Goal: Transaction & Acquisition: Purchase product/service

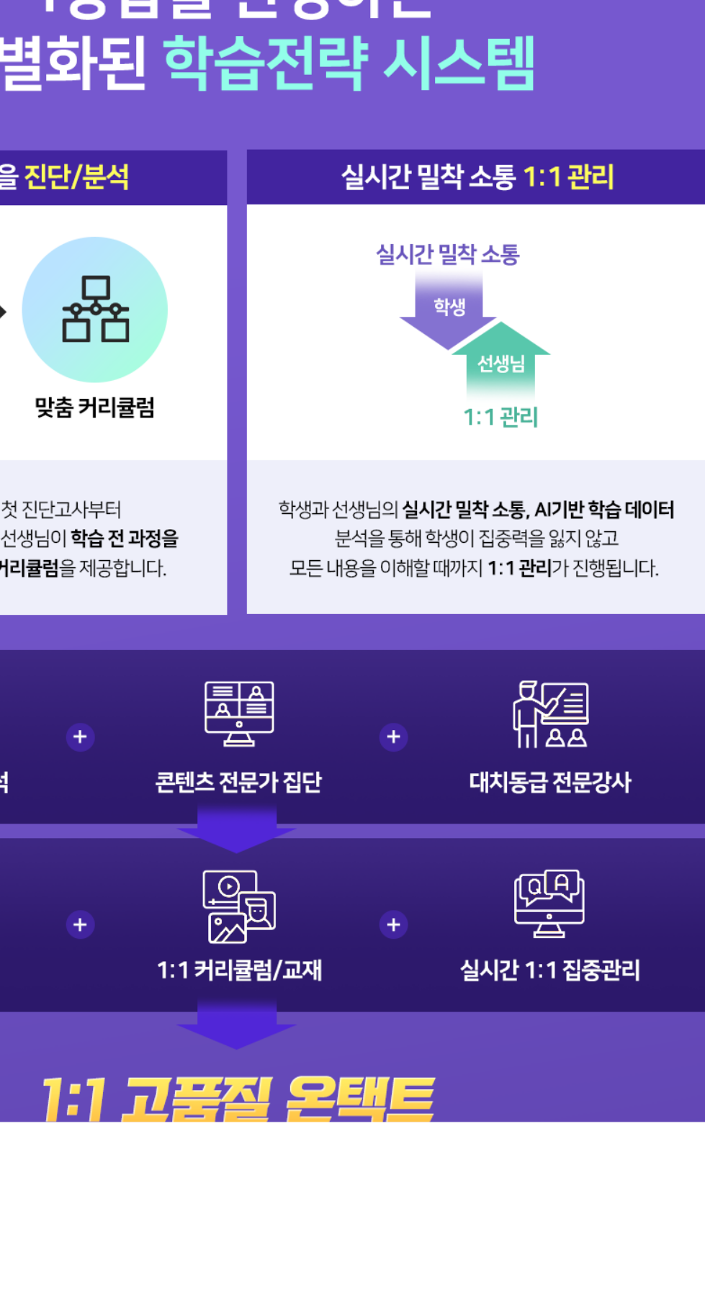
scroll to position [361, 0]
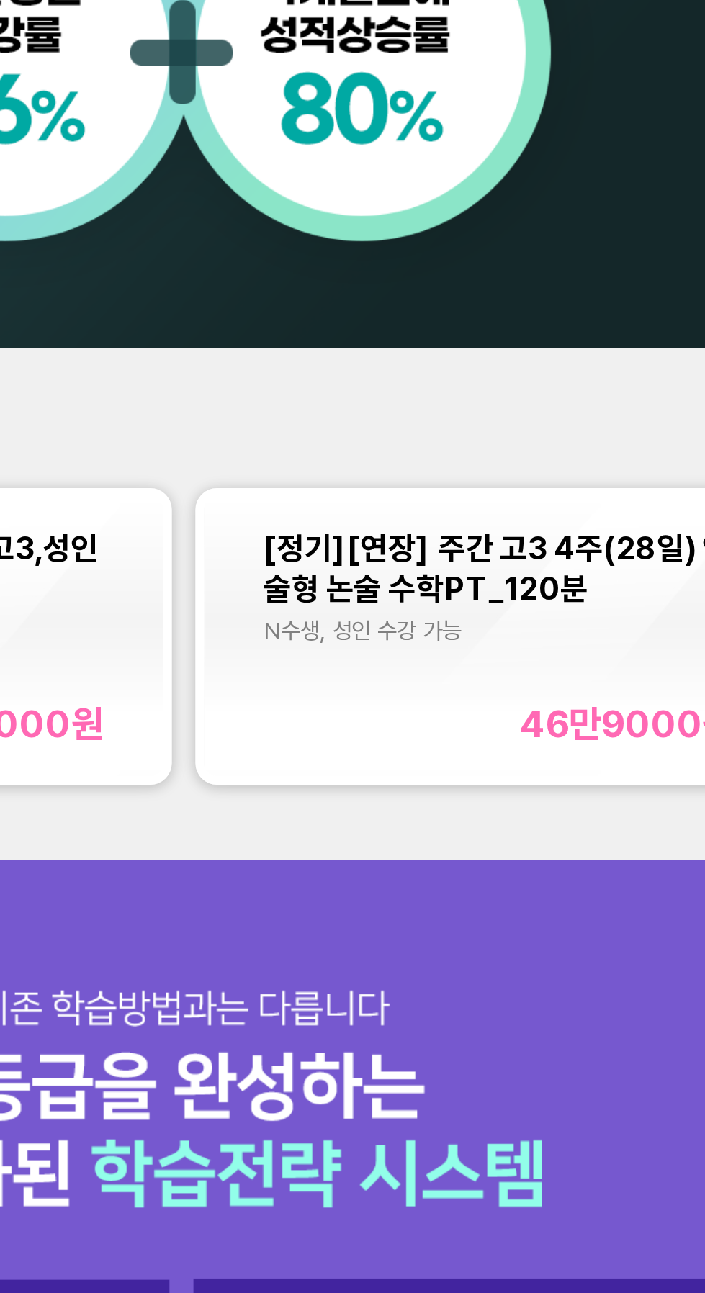
scroll to position [468, 0]
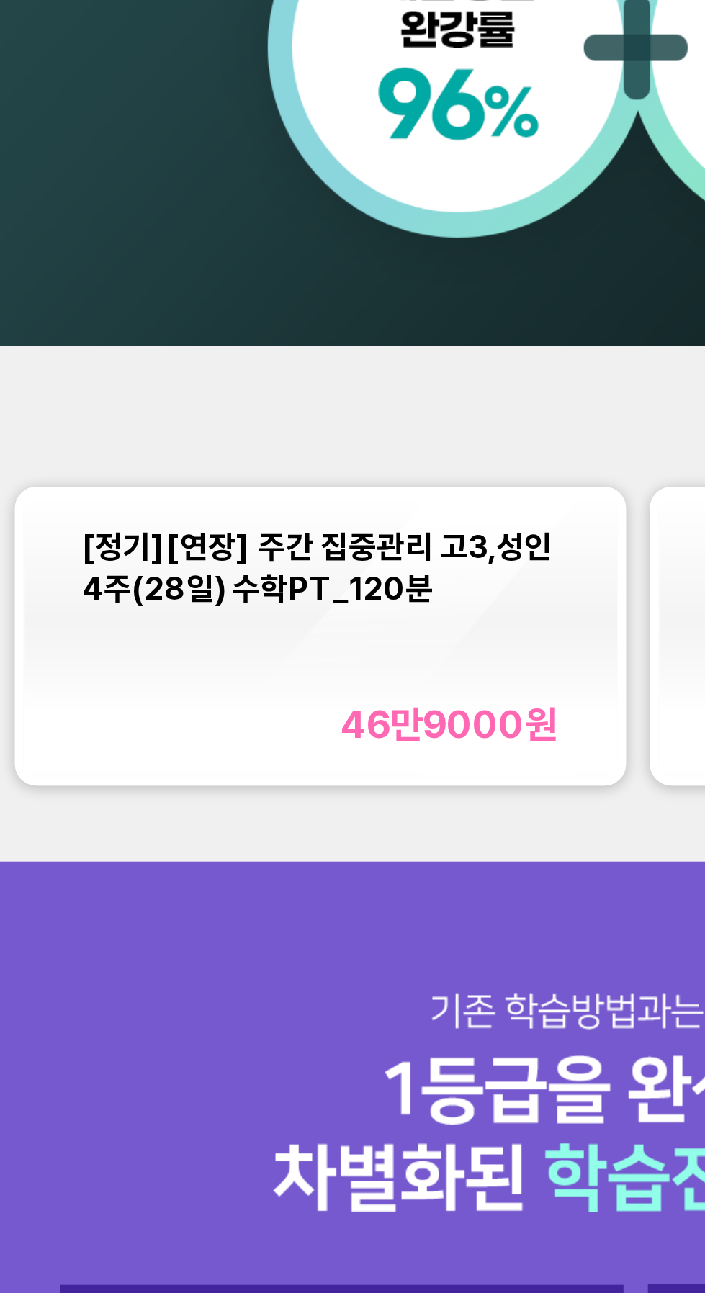
click at [296, 604] on div "46만9000 원" at bounding box center [289, 596] width 72 height 15
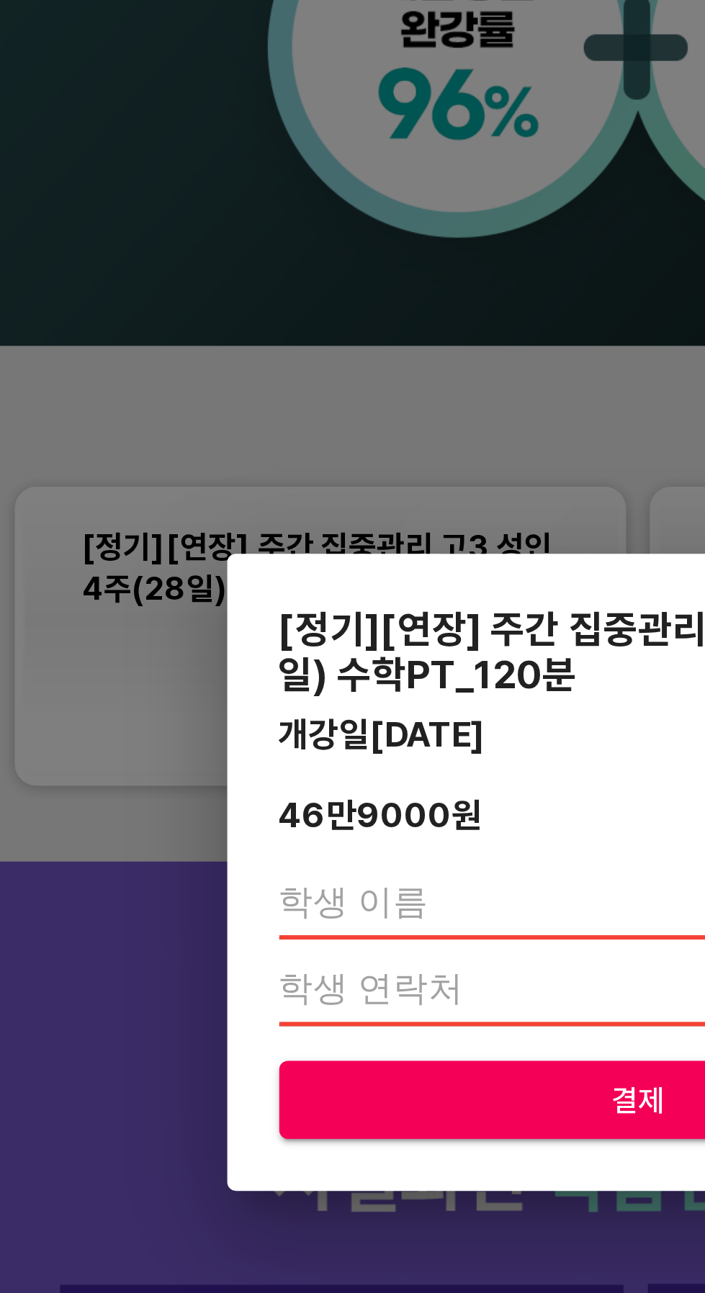
click at [271, 653] on input "text" at bounding box center [352, 657] width 239 height 23
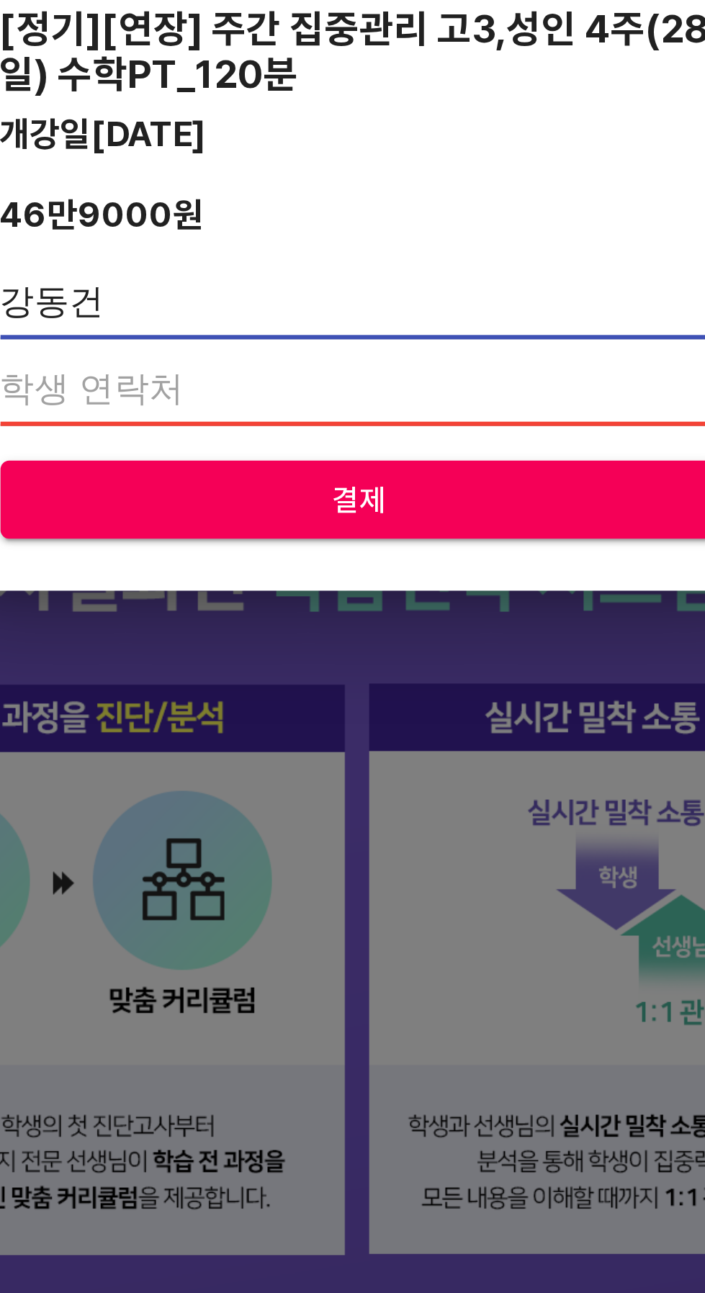
type input "강동건"
click at [295, 686] on input "number" at bounding box center [352, 685] width 239 height 23
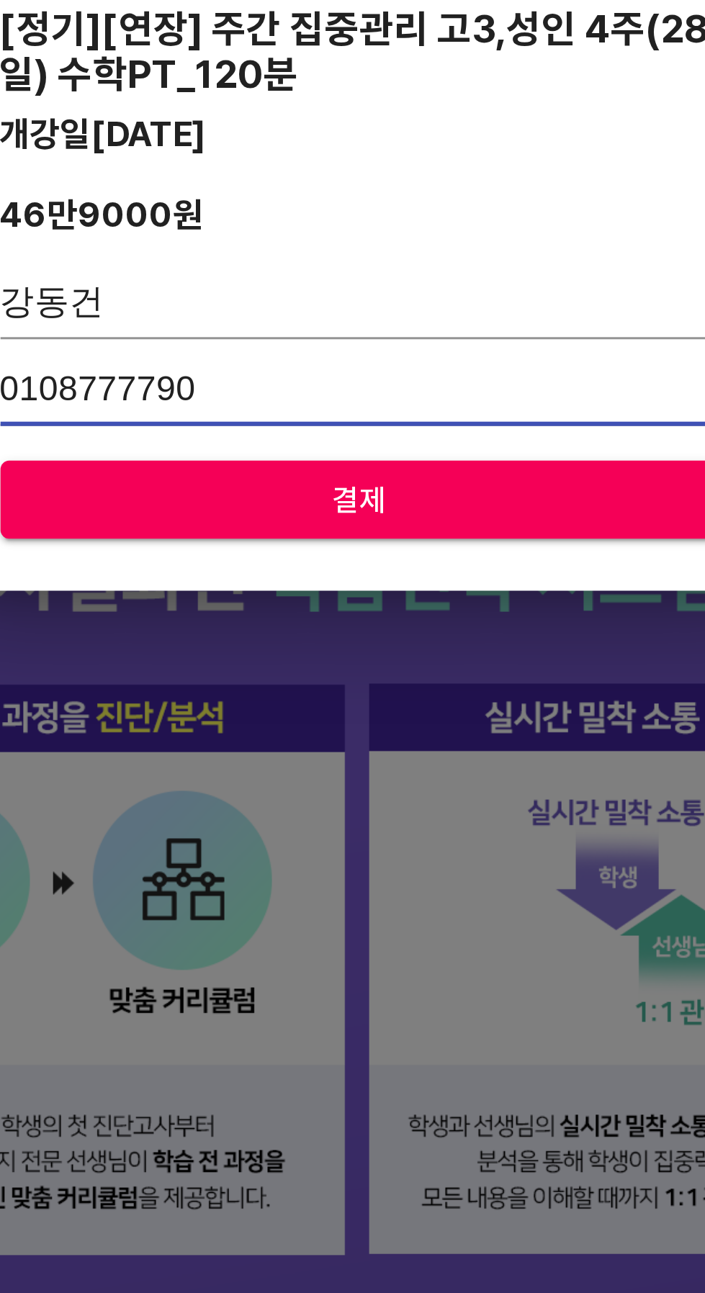
type input "01087777900"
click at [366, 723] on span "결제" at bounding box center [353, 722] width 216 height 18
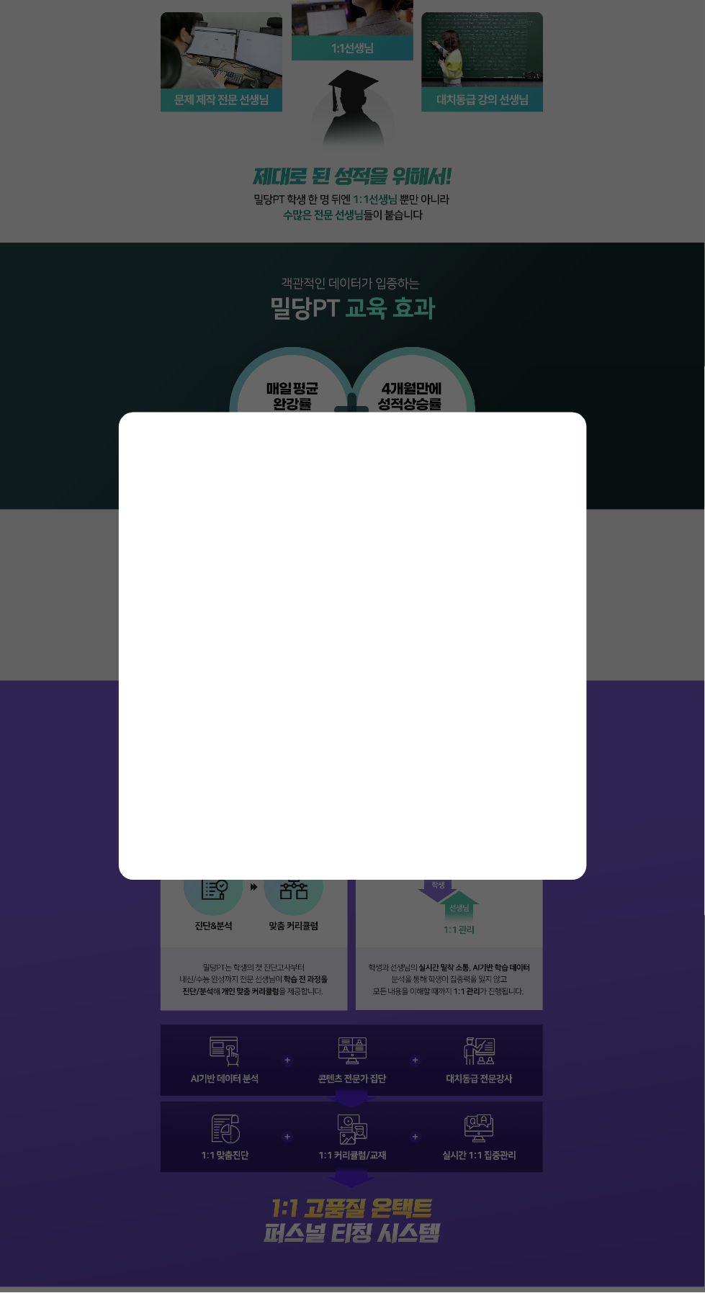
scroll to position [428, 0]
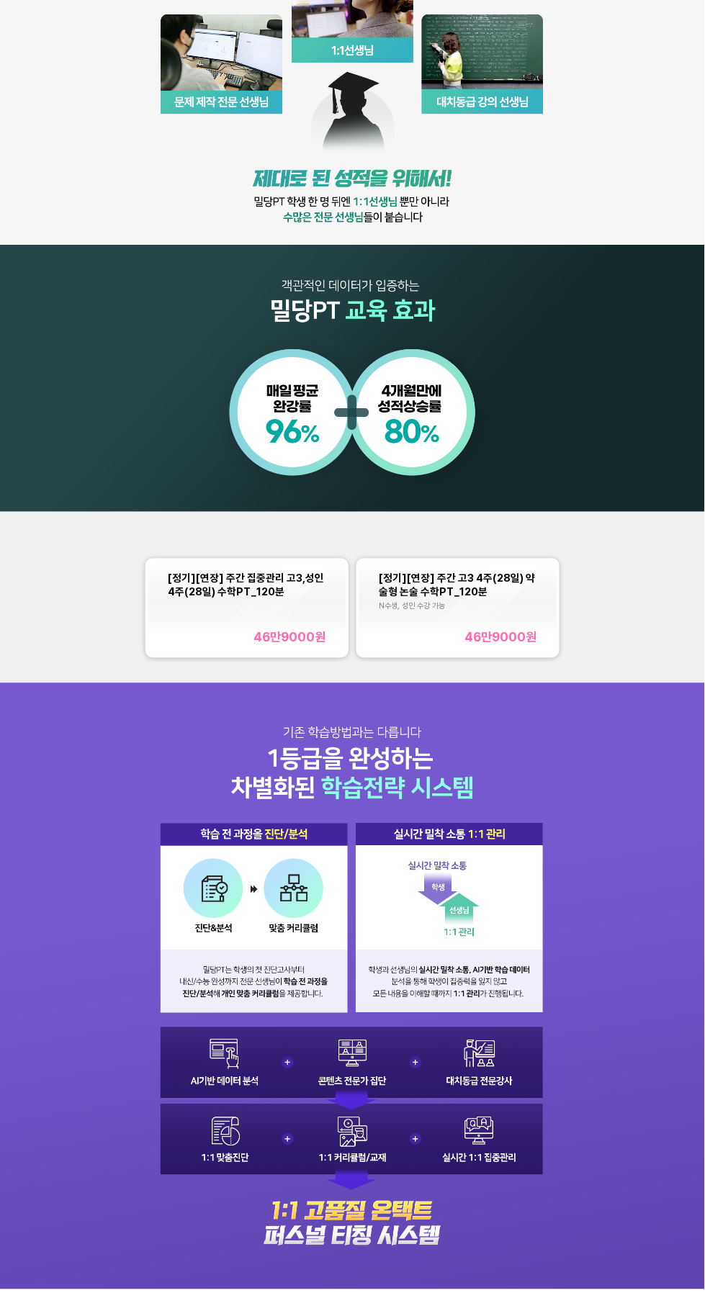
click at [218, 604] on div "[정기][연장] 주간 집중관리 고3,성인 4주(28일) 수학PT_120분 46만9000 원" at bounding box center [247, 608] width 158 height 74
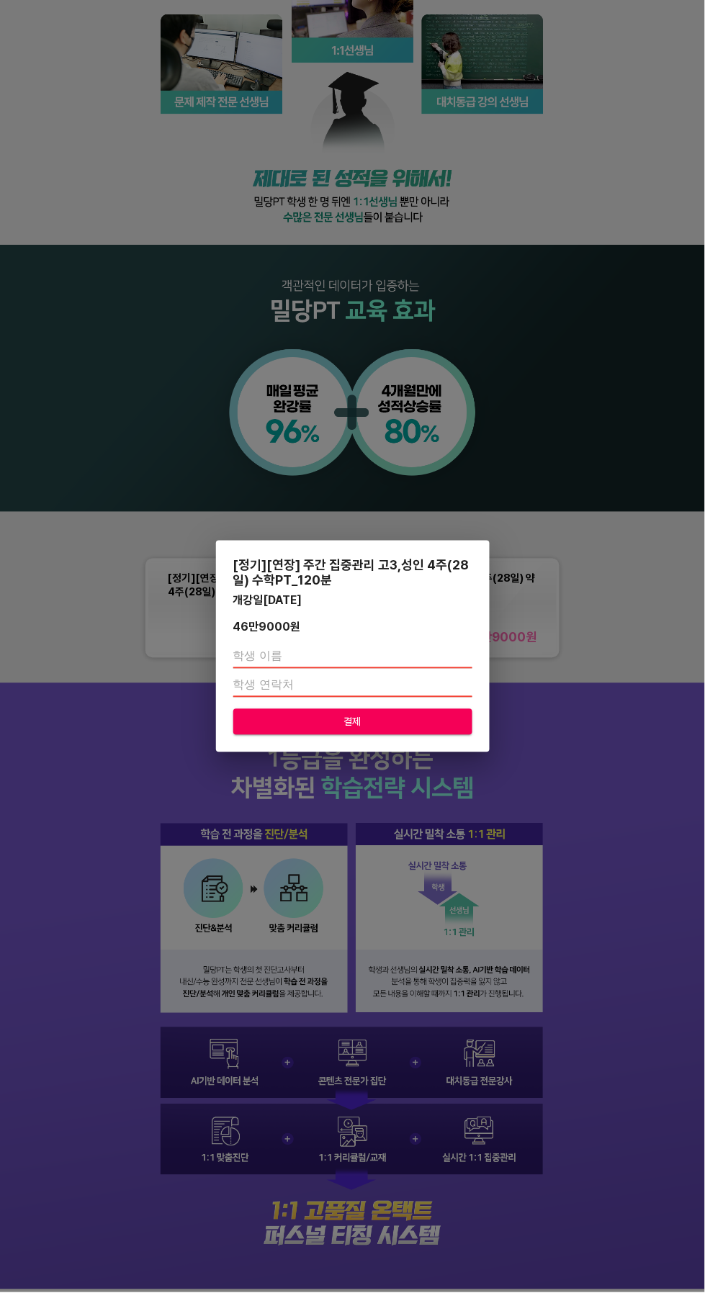
click at [351, 651] on input "text" at bounding box center [352, 657] width 239 height 23
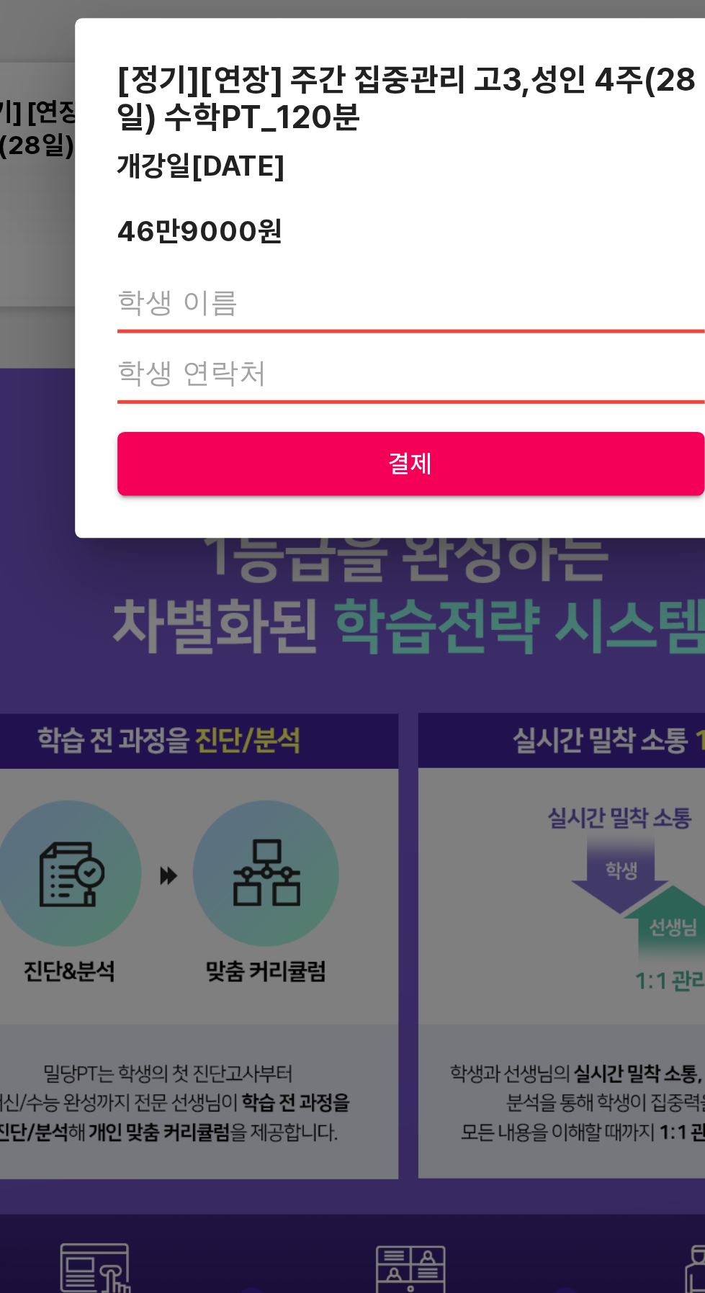
type input "강동건"
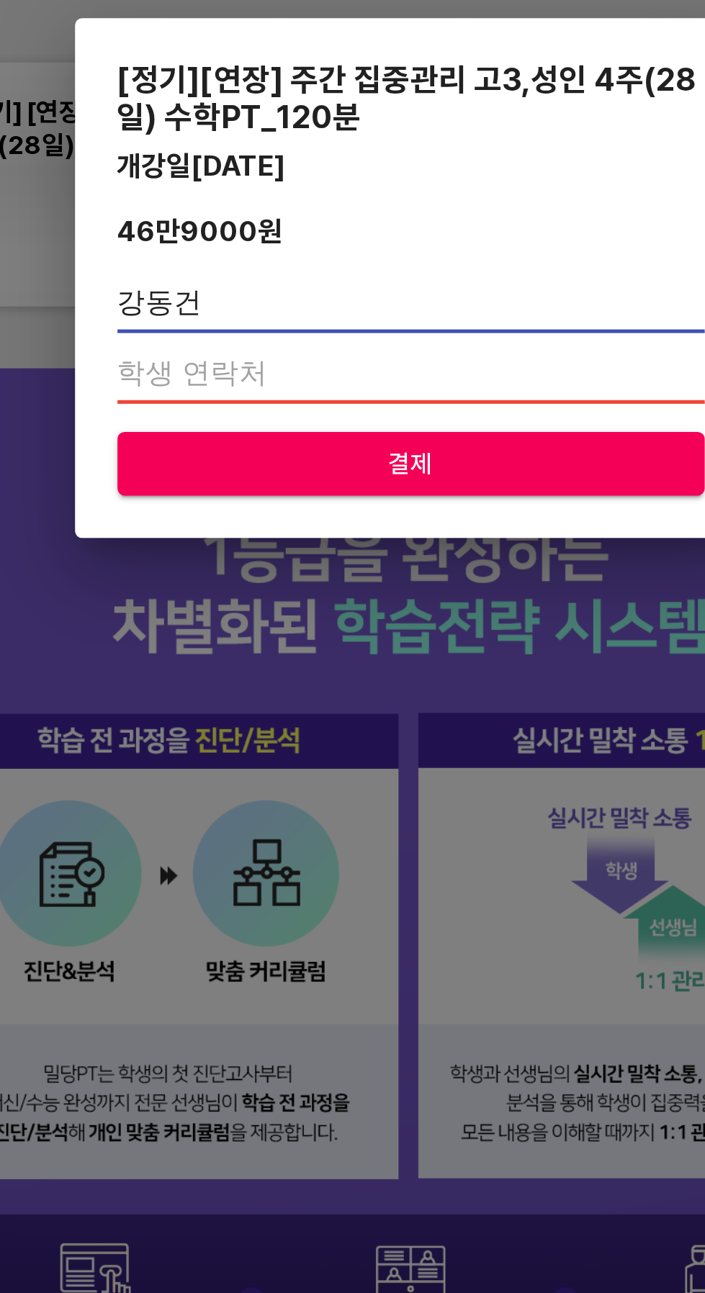
click at [274, 688] on input "number" at bounding box center [352, 685] width 239 height 23
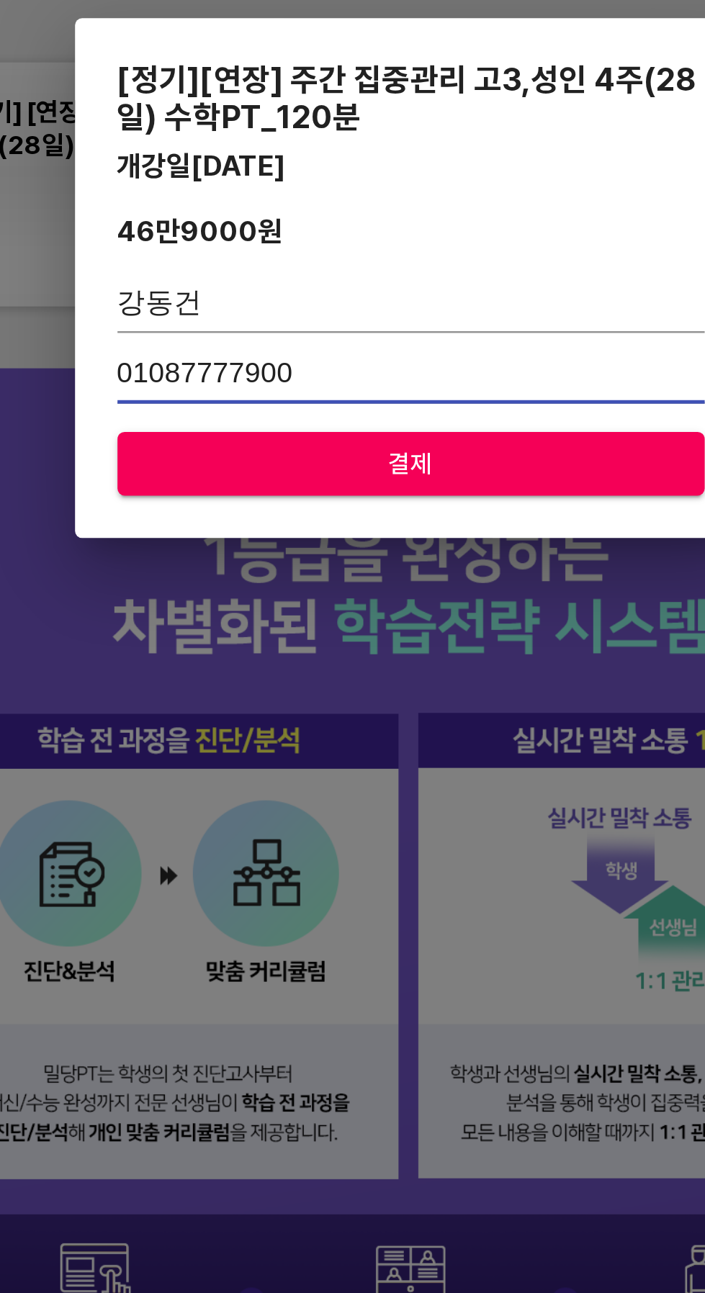
type input "01087777900"
click at [365, 721] on span "결제" at bounding box center [353, 722] width 216 height 18
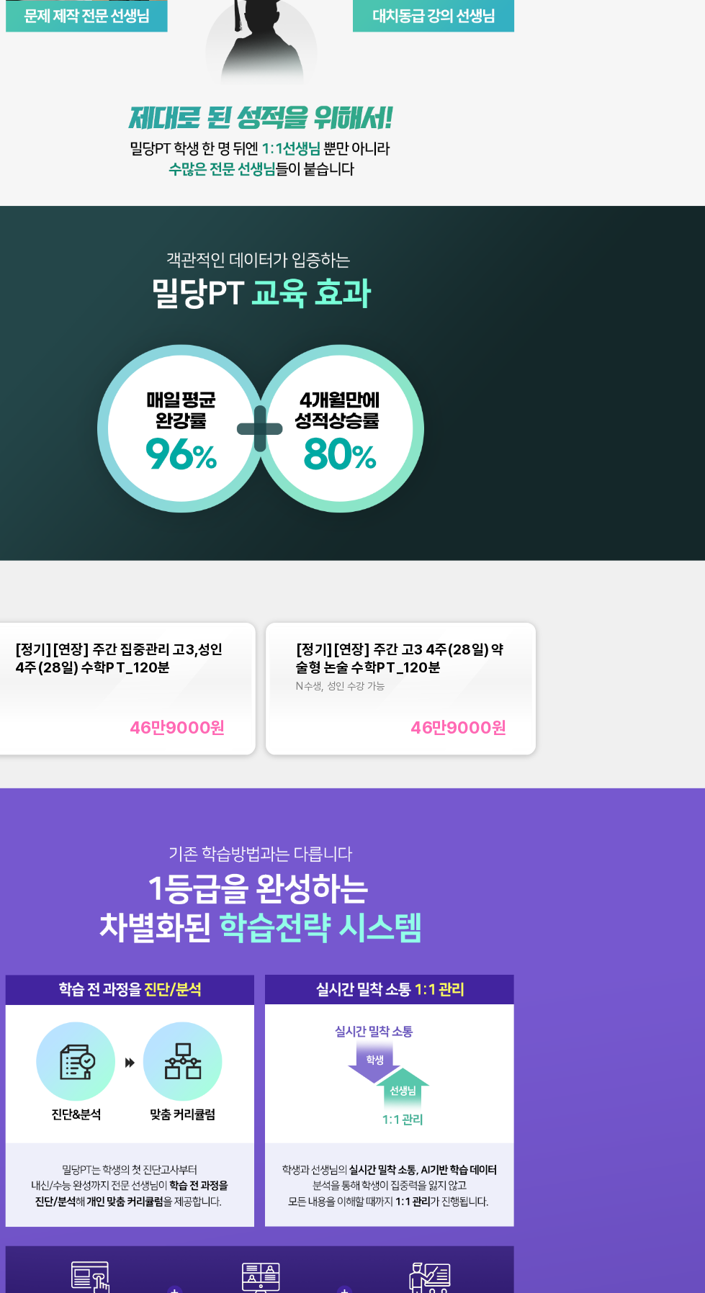
scroll to position [453, 0]
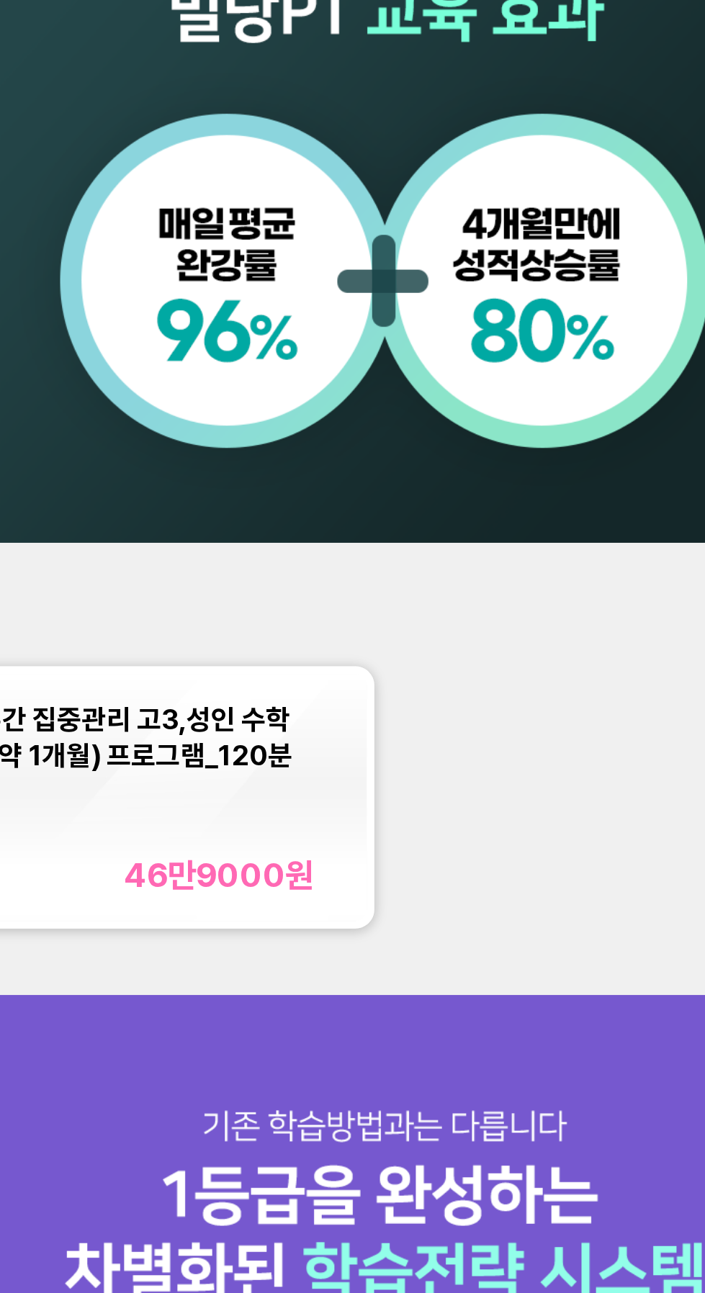
scroll to position [695, 0]
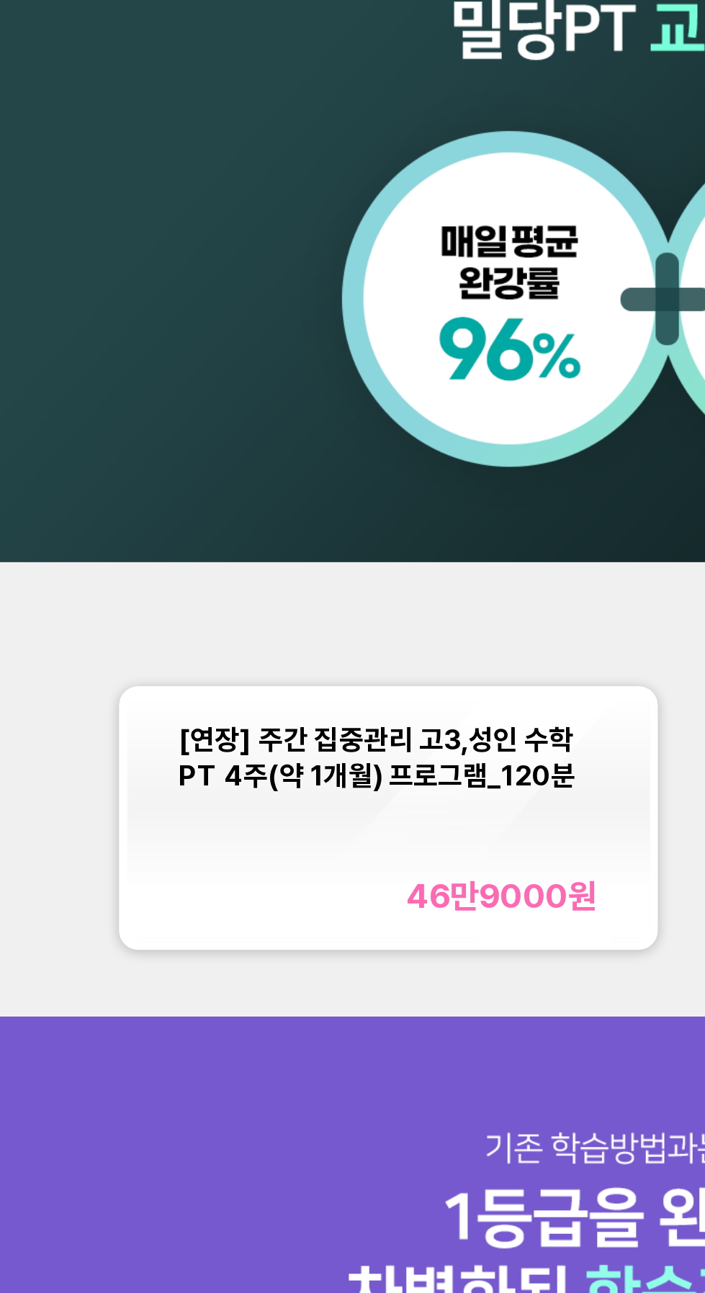
click at [281, 336] on div "[연장] 주간 집중관리 고3,성인 수학PT 4주(약 1개월) 프로그램_120분 46만9000 원" at bounding box center [247, 341] width 158 height 74
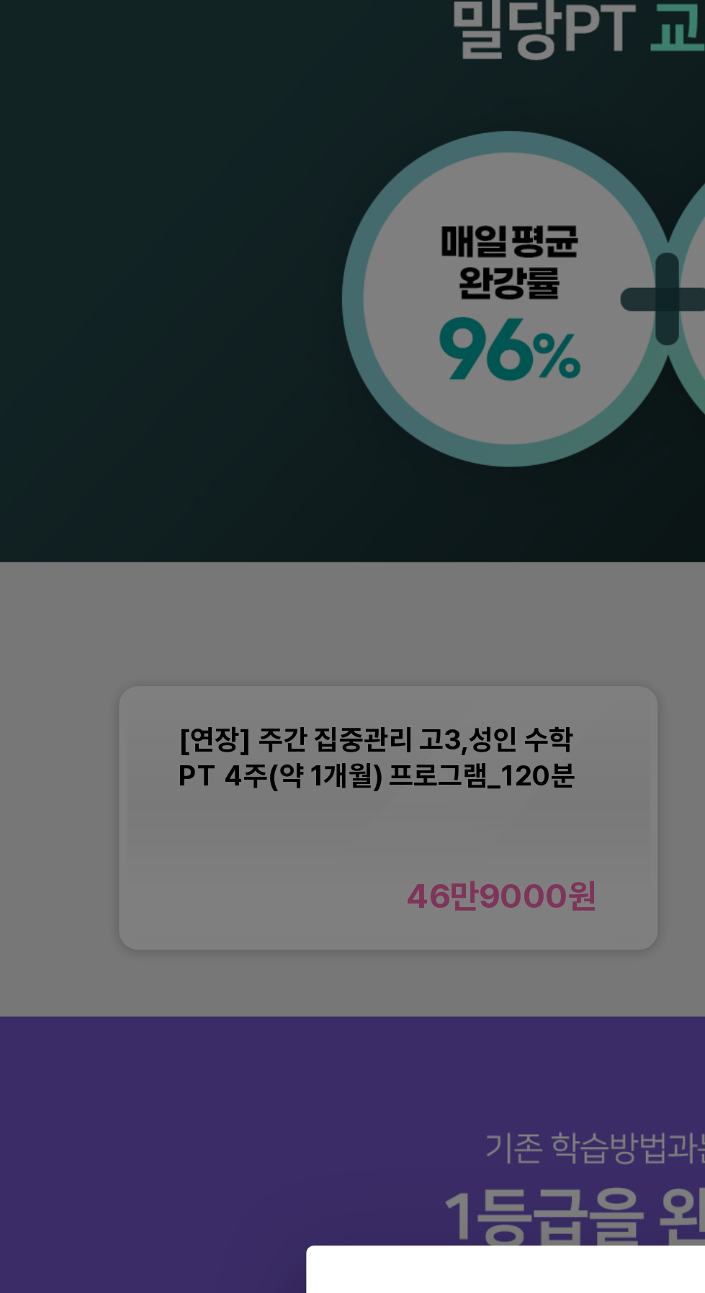
click at [255, 333] on div "[연장] 주간 집중관리 고3,성인 수학PT 4주(약 1개월) 프로그램_120분 46만9000 원 신용카드 가상계좌 카카오페이 결제" at bounding box center [352, 646] width 705 height 1293
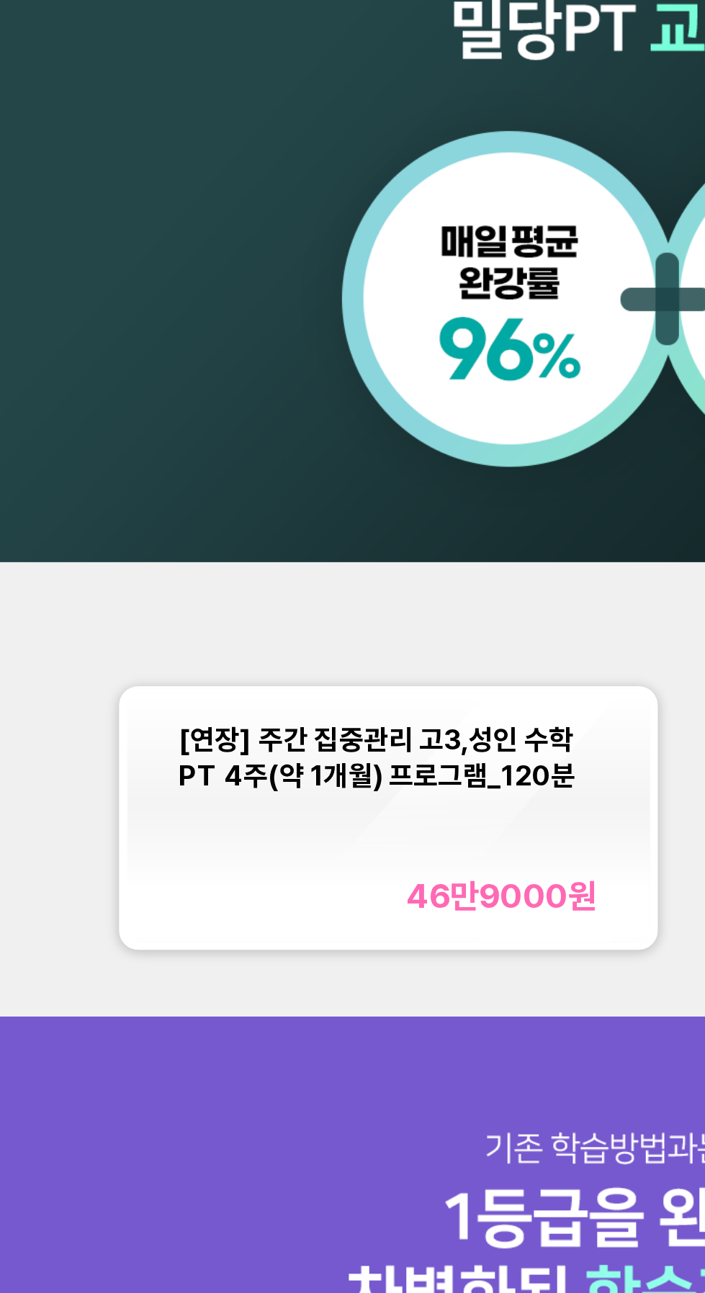
click at [288, 362] on div "46만9000 원" at bounding box center [289, 369] width 72 height 15
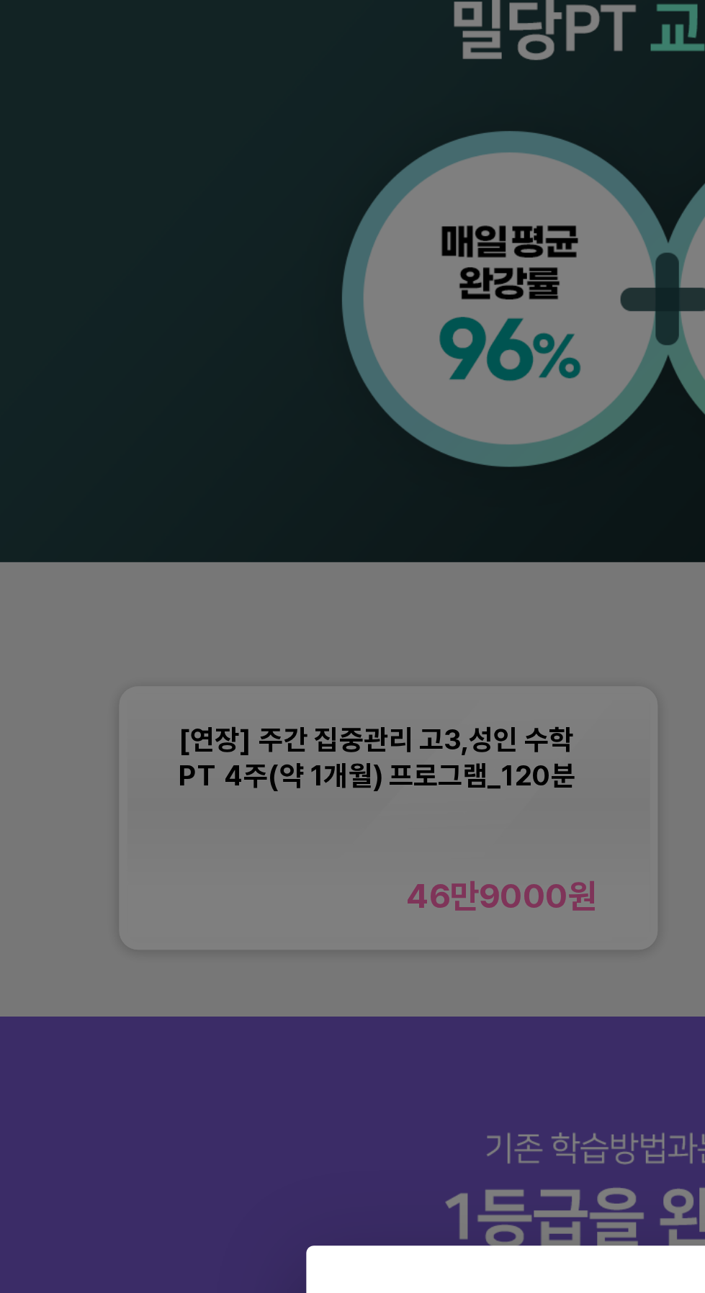
click at [281, 361] on div "[연장] 주간 집중관리 고3,성인 수학PT 4주(약 1개월) 프로그램_120분 46만9000 원 신용카드 가상계좌 카카오페이 결제" at bounding box center [352, 646] width 705 height 1293
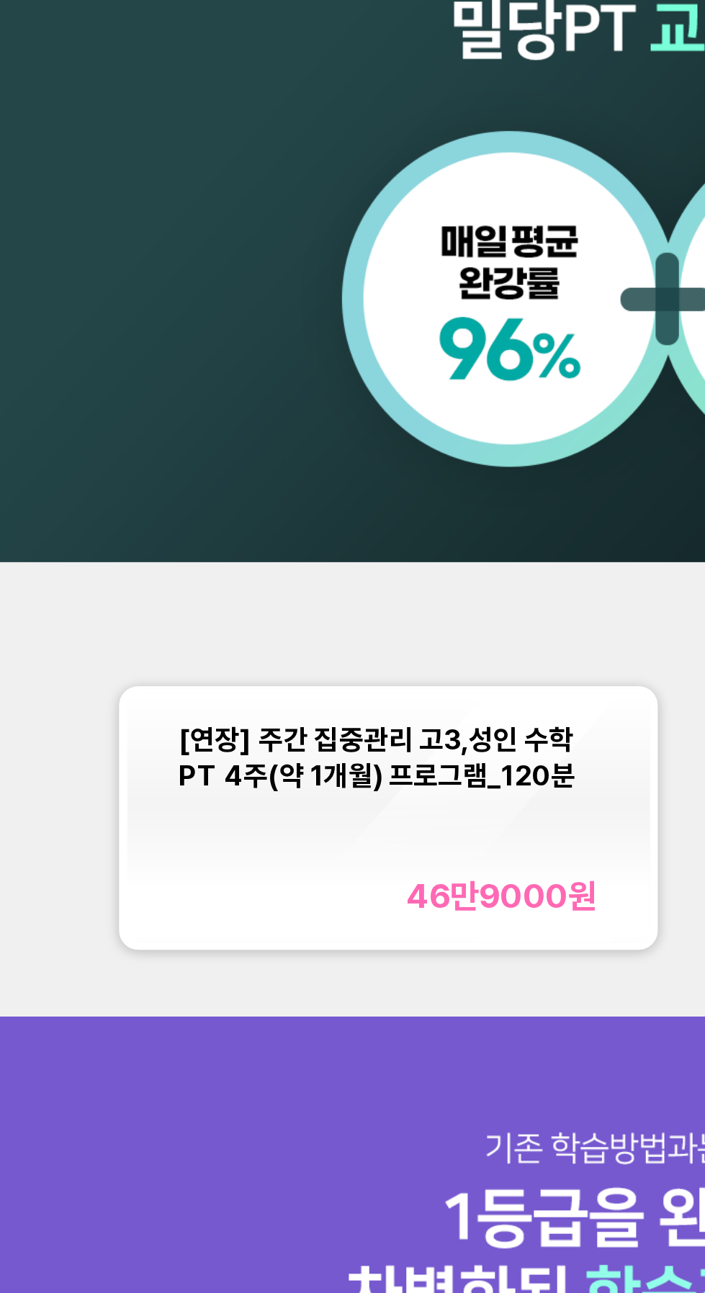
click at [293, 363] on div "46만9000 원" at bounding box center [289, 369] width 72 height 15
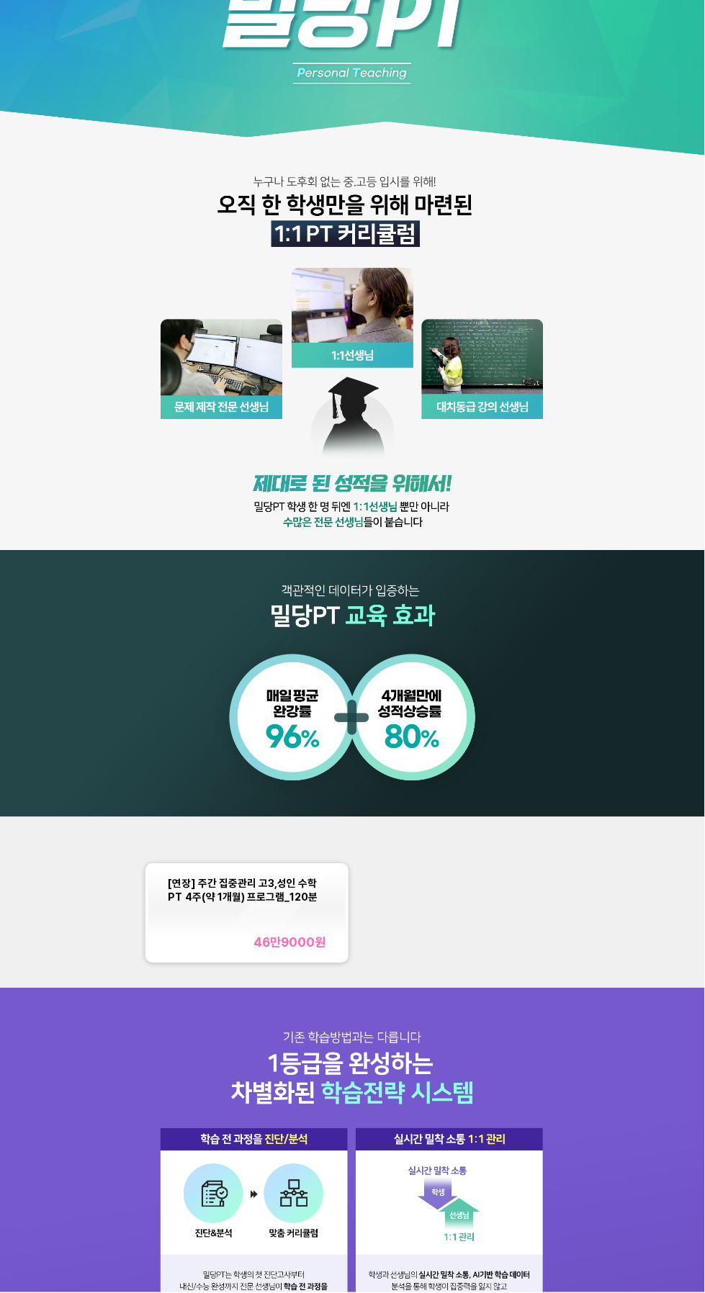
scroll to position [127, 0]
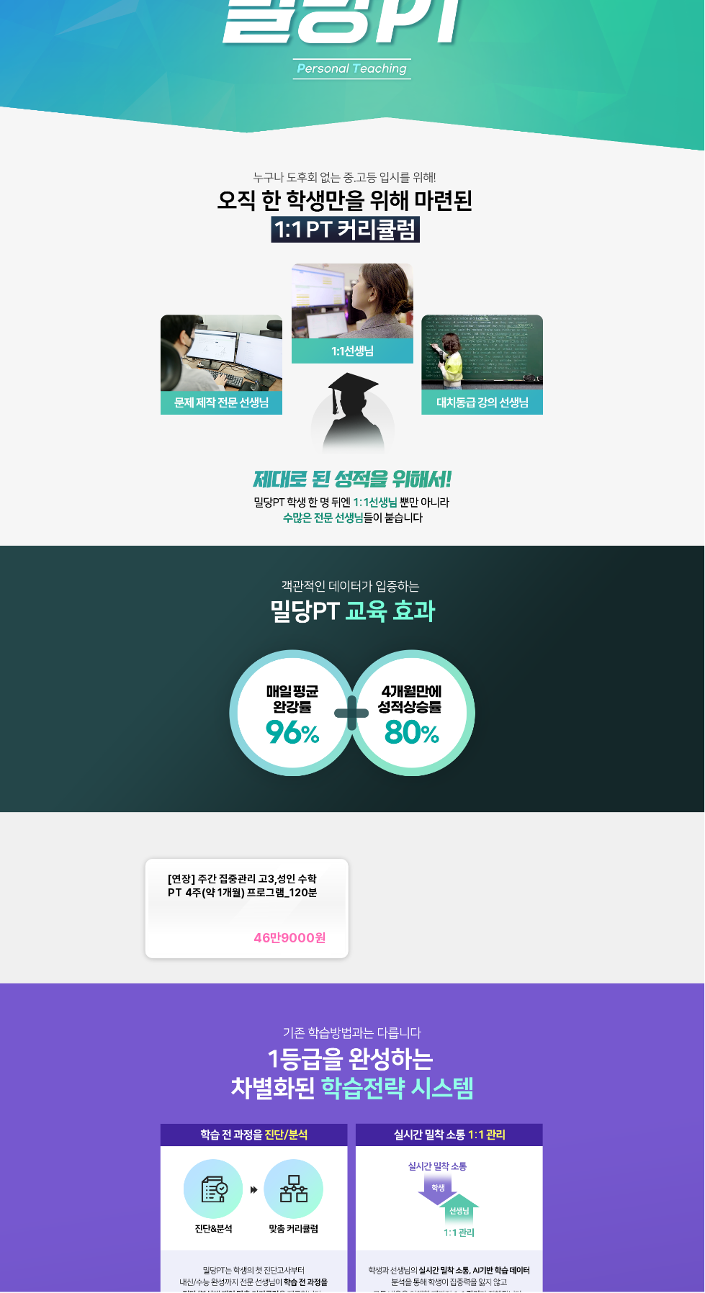
click at [274, 918] on div "[연장] 주간 집중관리 고3,성인 수학PT 4주(약 1개월) 프로그램_120분 46만9000 원" at bounding box center [247, 909] width 158 height 74
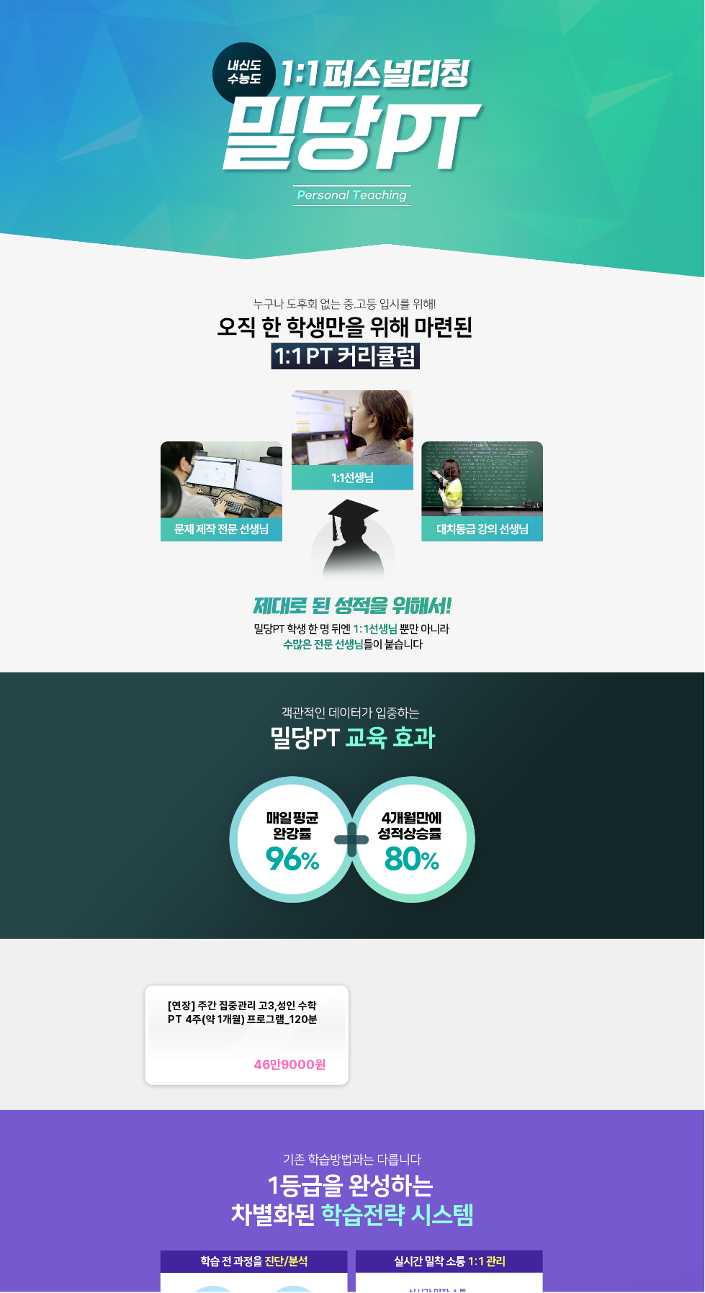
click at [266, 1034] on div "[연장] 주간 집중관리 고3,성인 수학PT 4주(약 1개월) 프로그램_120분 46만9000 원" at bounding box center [247, 1036] width 158 height 74
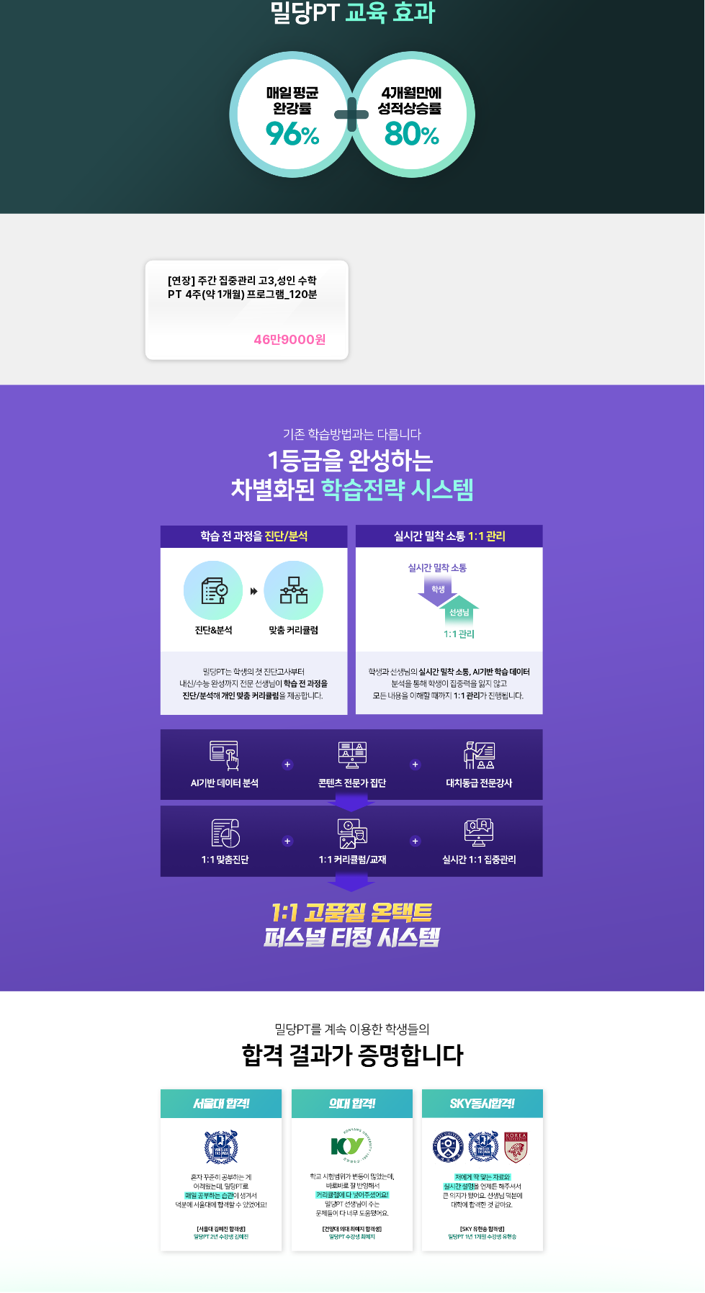
scroll to position [720, 0]
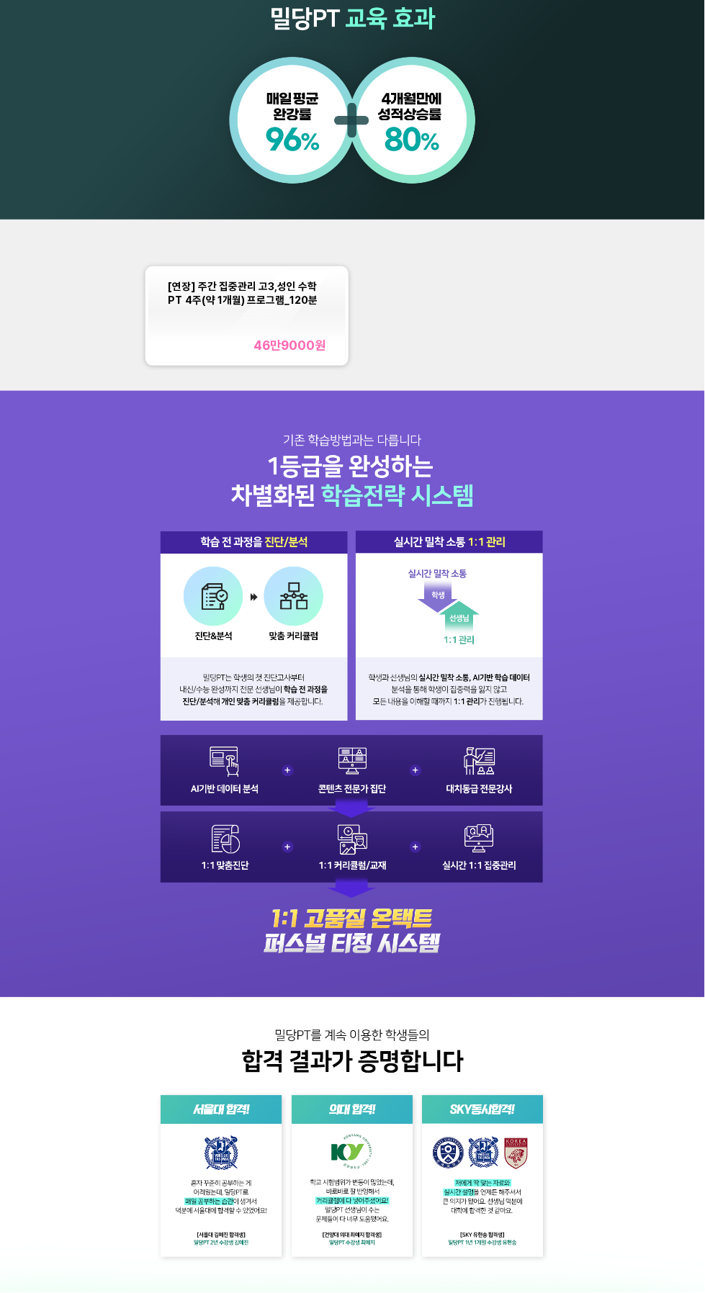
click at [259, 330] on div "[연장] 주간 집중관리 고3,성인 수학PT 4주(약 1개월) 프로그램_120분 46만9000 원" at bounding box center [247, 316] width 158 height 74
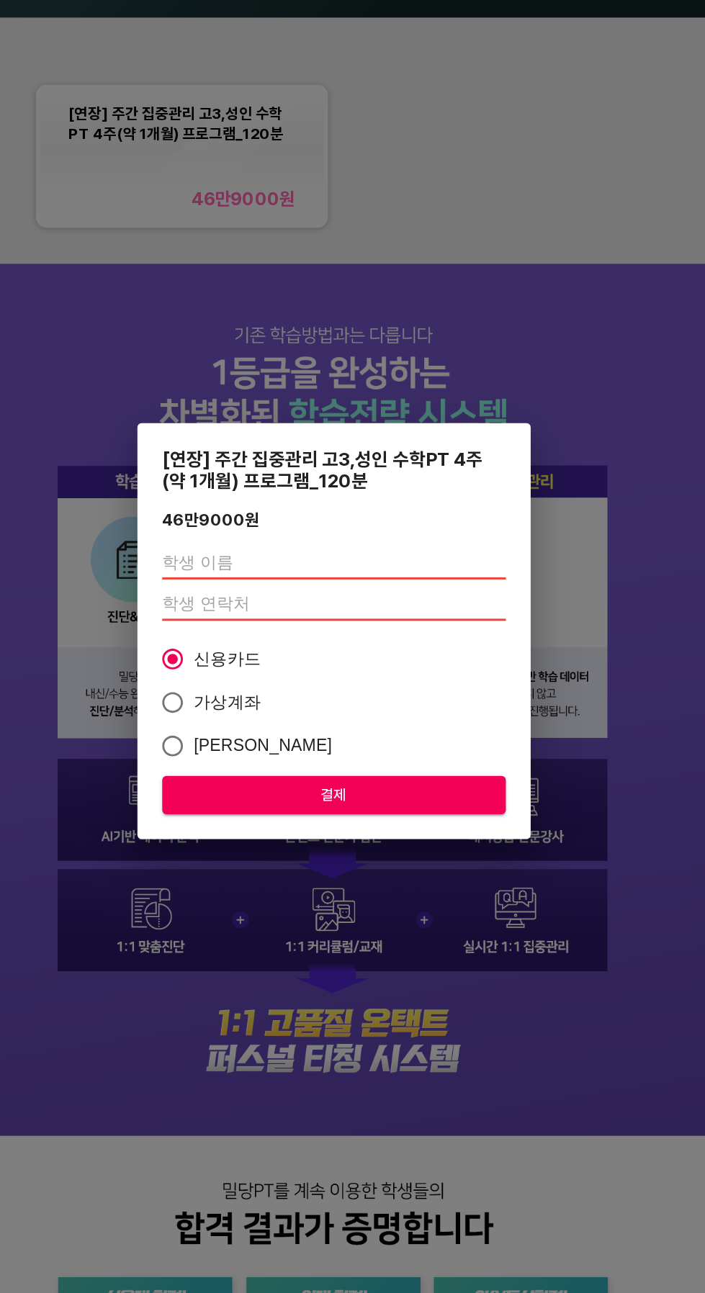
click at [326, 602] on input "text" at bounding box center [352, 598] width 239 height 23
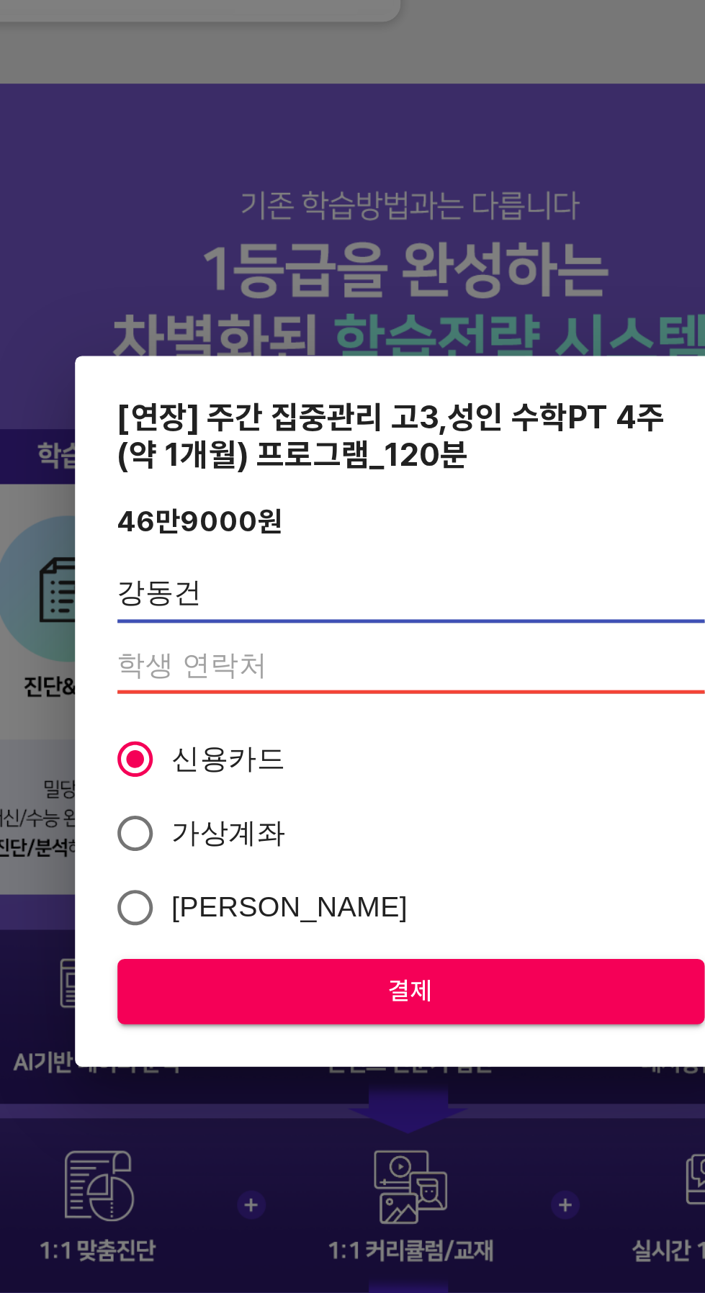
click at [339, 597] on input "강동건" at bounding box center [352, 598] width 239 height 23
type input "강"
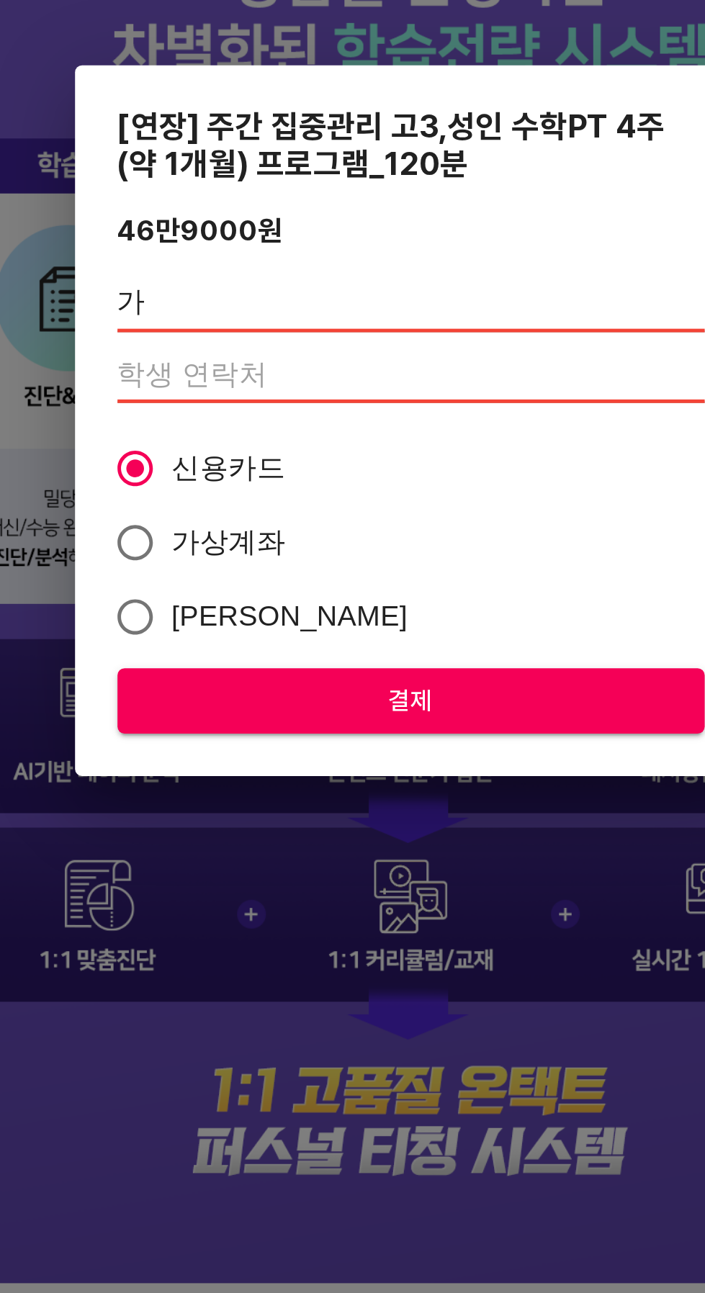
type input "ㄱ"
type input "강동건"
click at [296, 629] on input "number" at bounding box center [352, 627] width 239 height 23
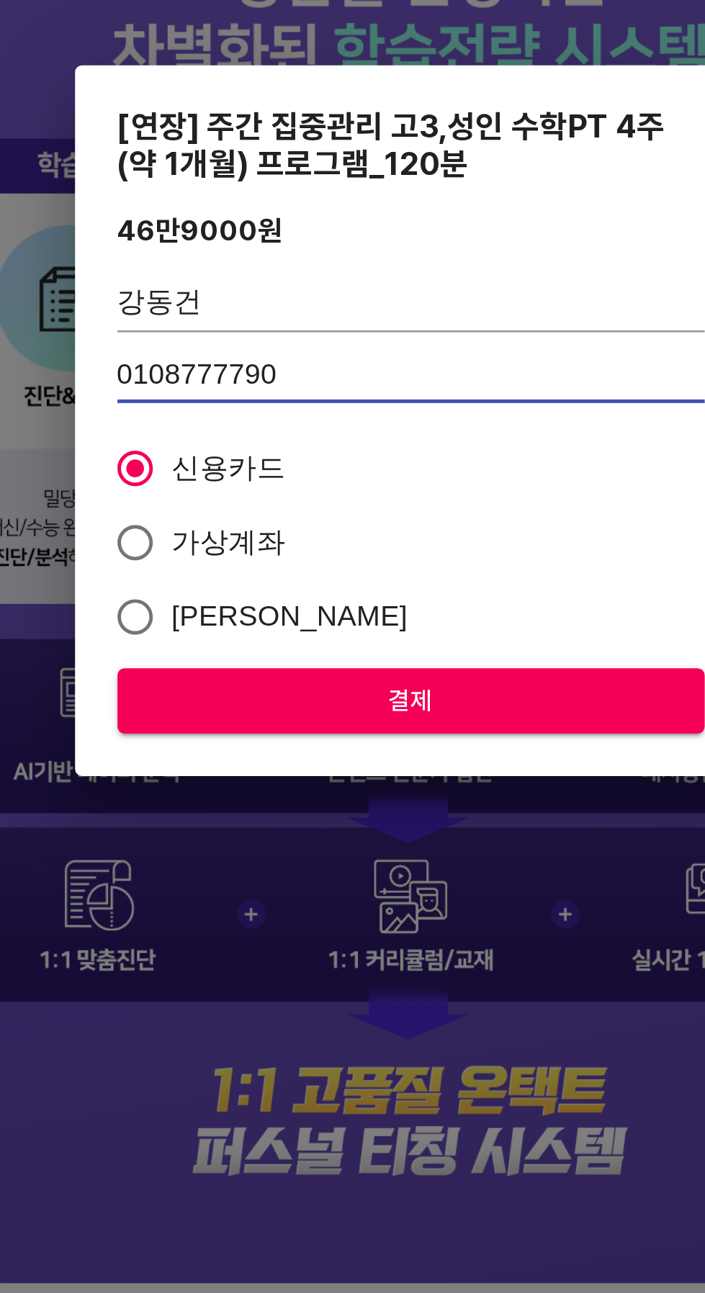
type input "01087777900"
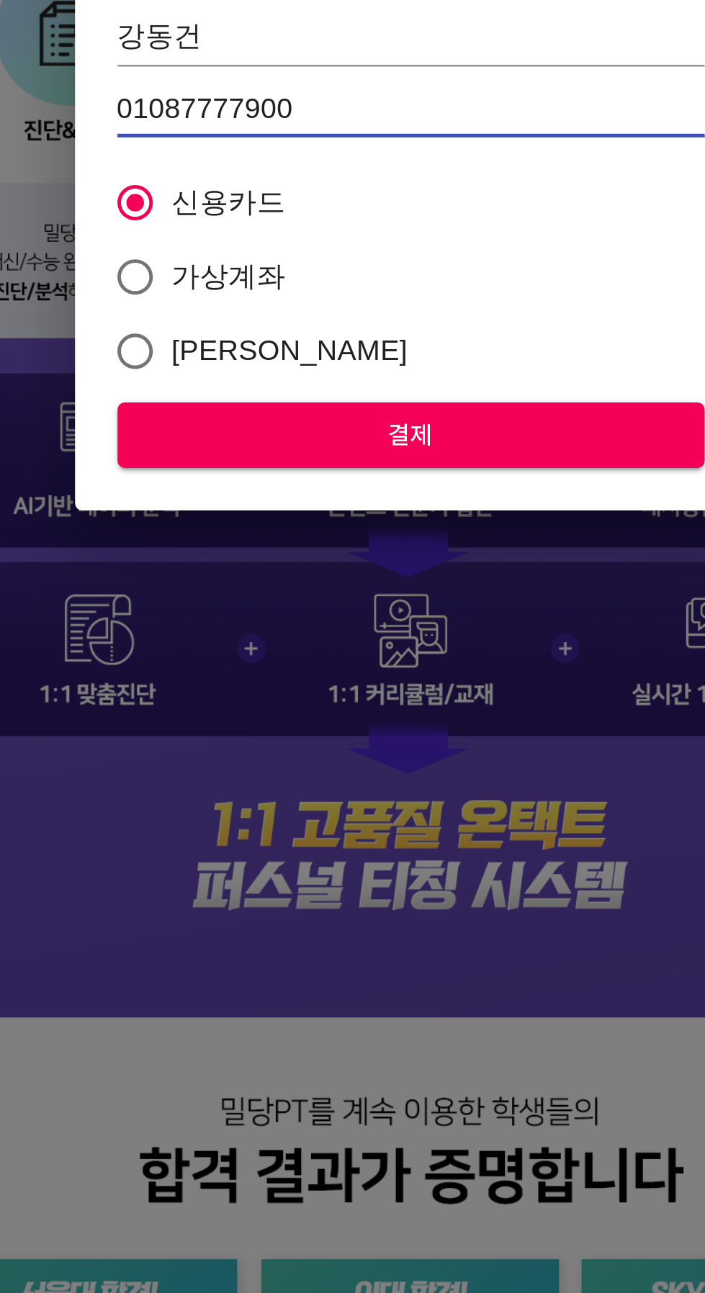
click at [363, 766] on span "결제" at bounding box center [353, 760] width 216 height 18
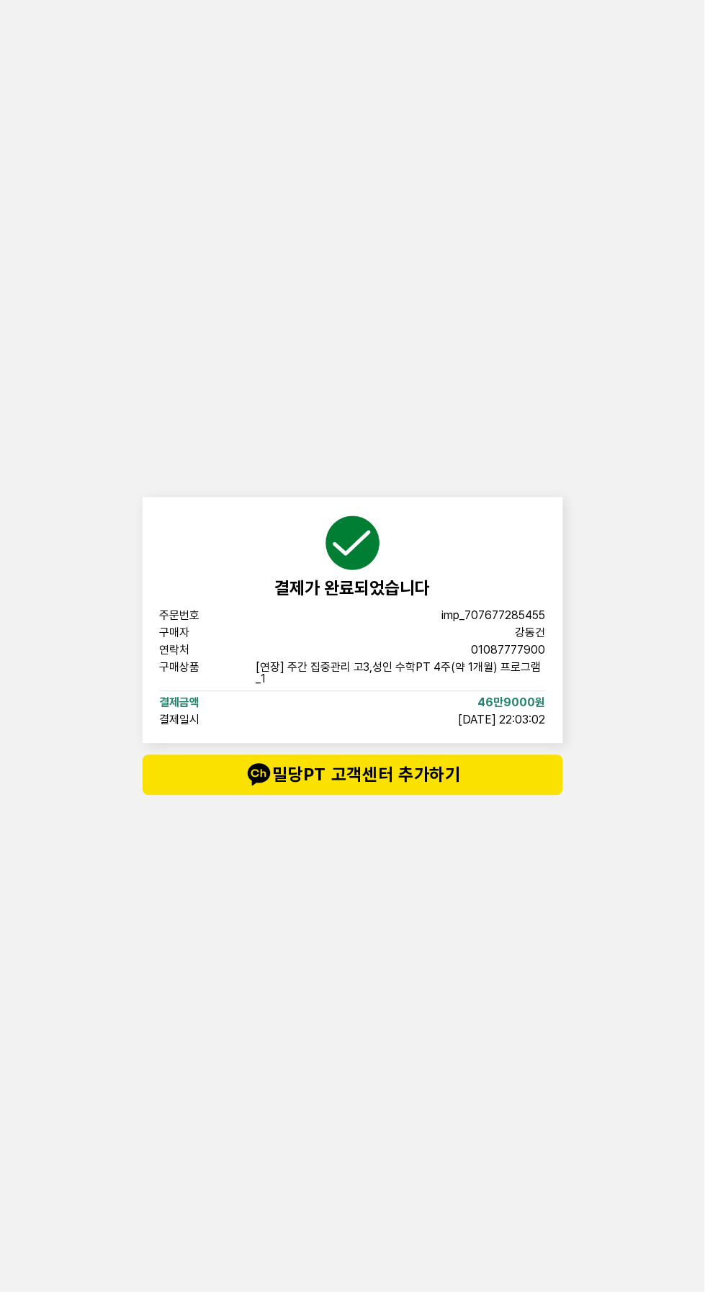
click at [433, 622] on div "주문번호 imp_[PHONE_NUMBER]" at bounding box center [353, 616] width 386 height 12
